Goal: Information Seeking & Learning: Learn about a topic

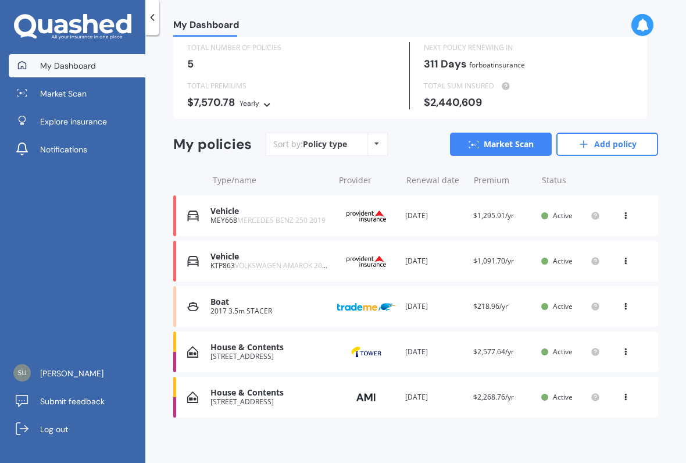
scroll to position [39, 0]
click at [65, 98] on span "Market Scan" at bounding box center [63, 94] width 47 height 12
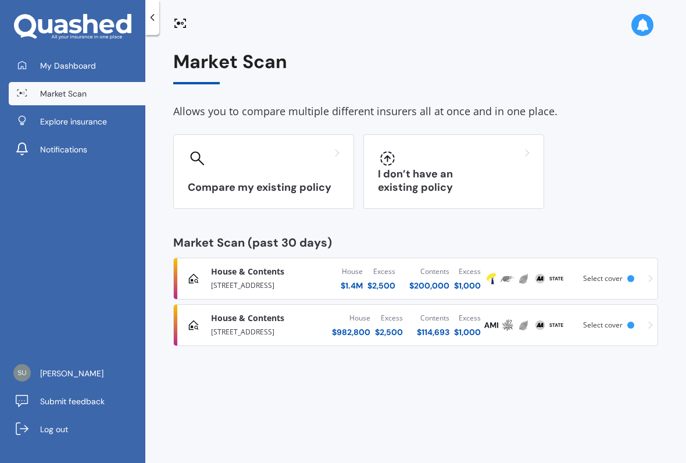
click at [432, 177] on div "I don’t have an existing policy" at bounding box center [453, 171] width 181 height 74
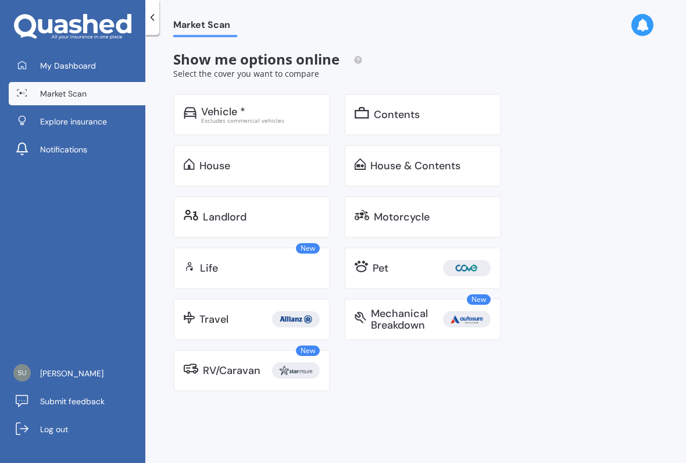
click at [380, 272] on div "Pet" at bounding box center [381, 268] width 16 height 12
